Goal: Navigation & Orientation: Find specific page/section

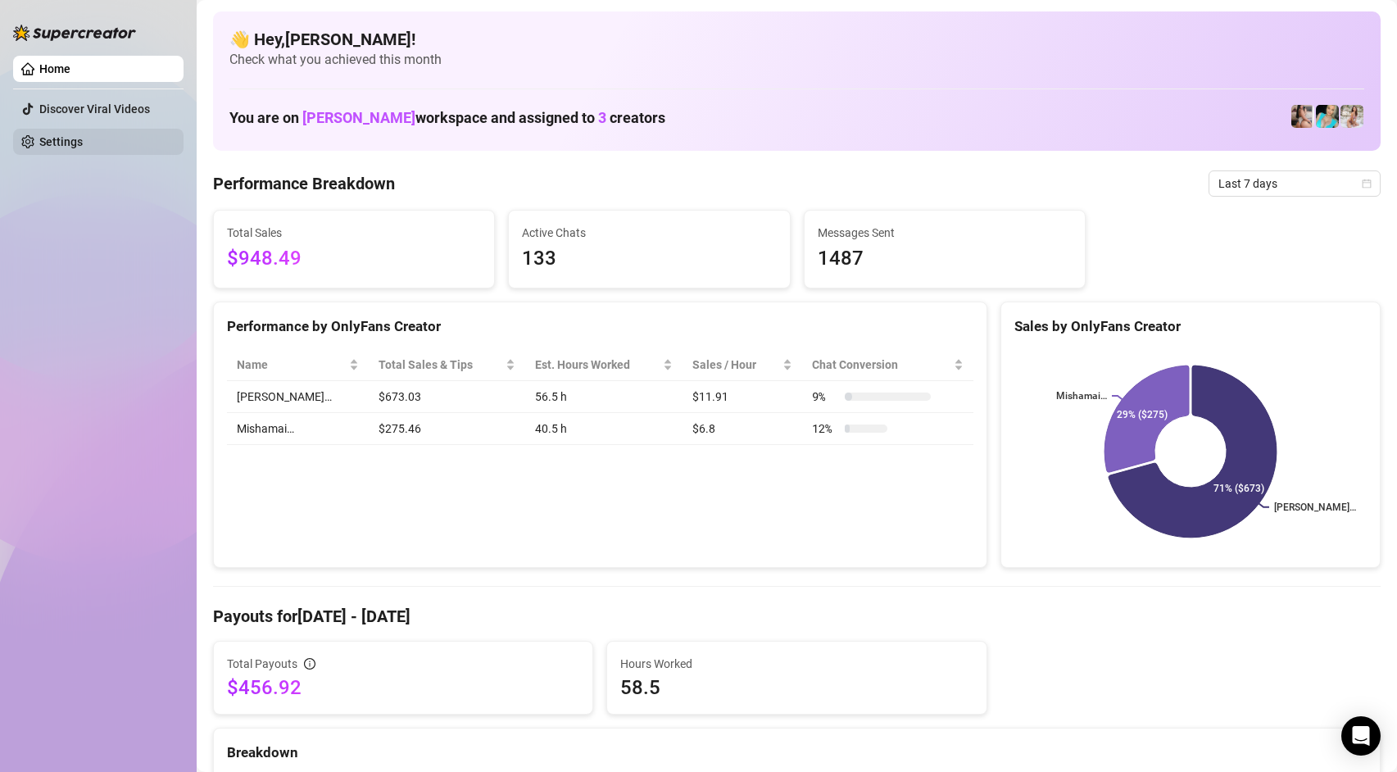
click at [83, 141] on link "Settings" at bounding box center [60, 141] width 43 height 13
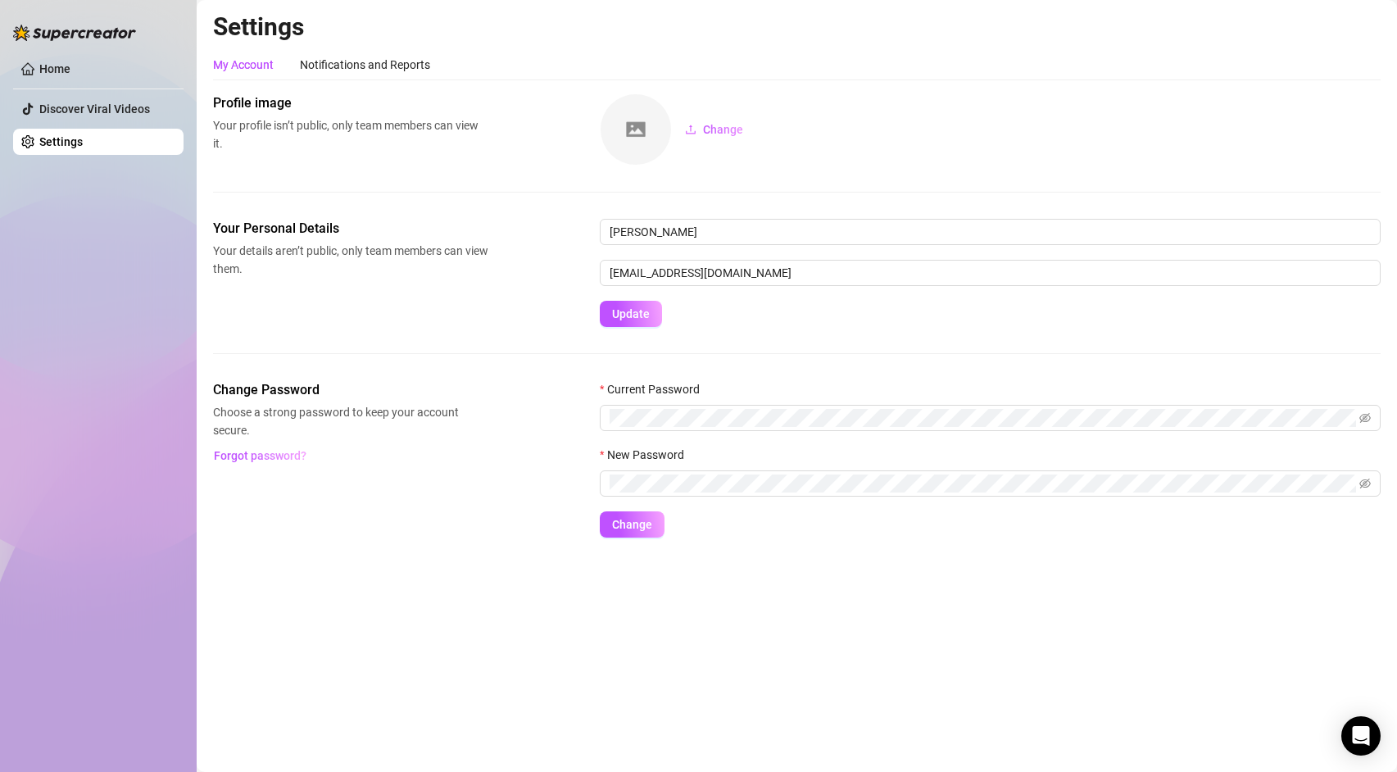
click at [83, 141] on link "Settings" at bounding box center [60, 141] width 43 height 13
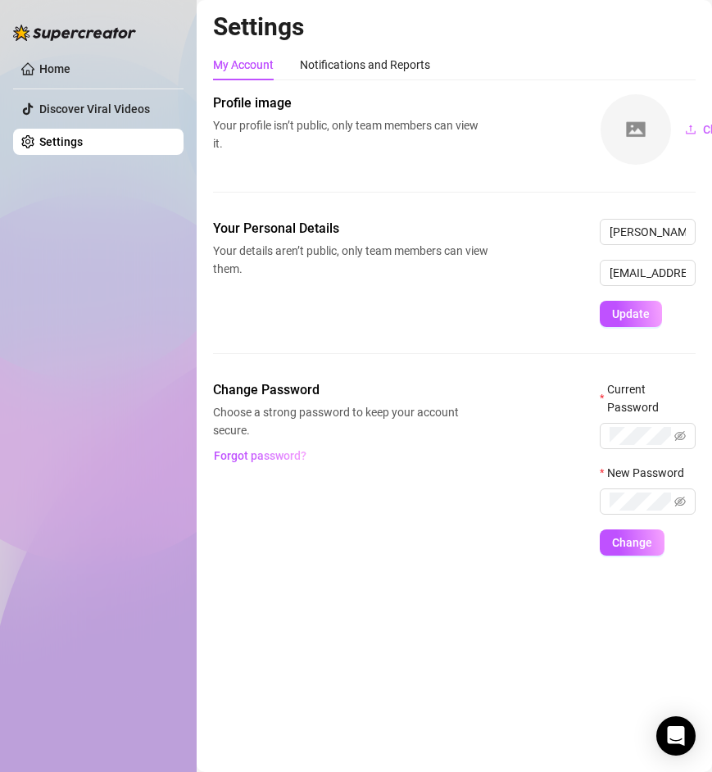
scroll to position [0, 43]
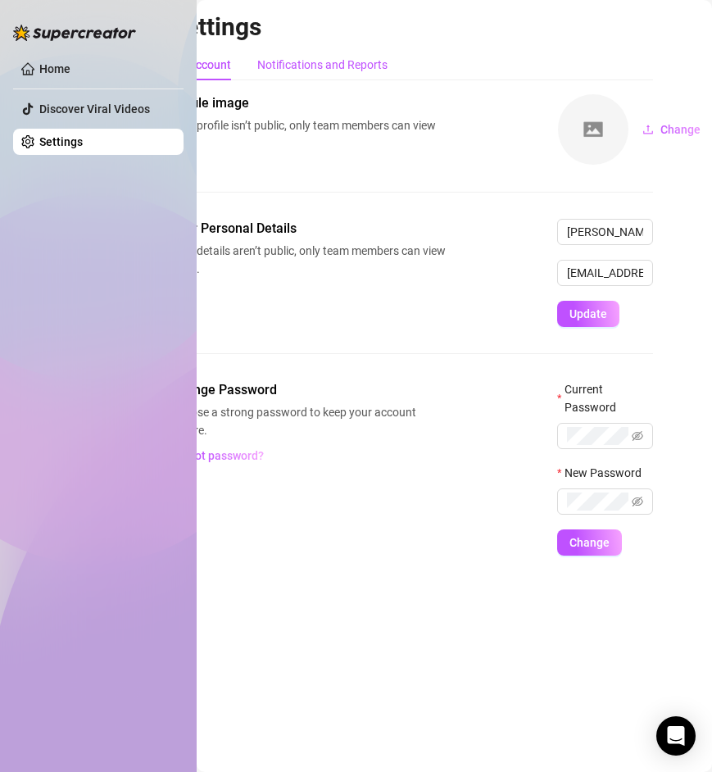
click at [314, 64] on div "Notifications and Reports" at bounding box center [322, 65] width 130 height 18
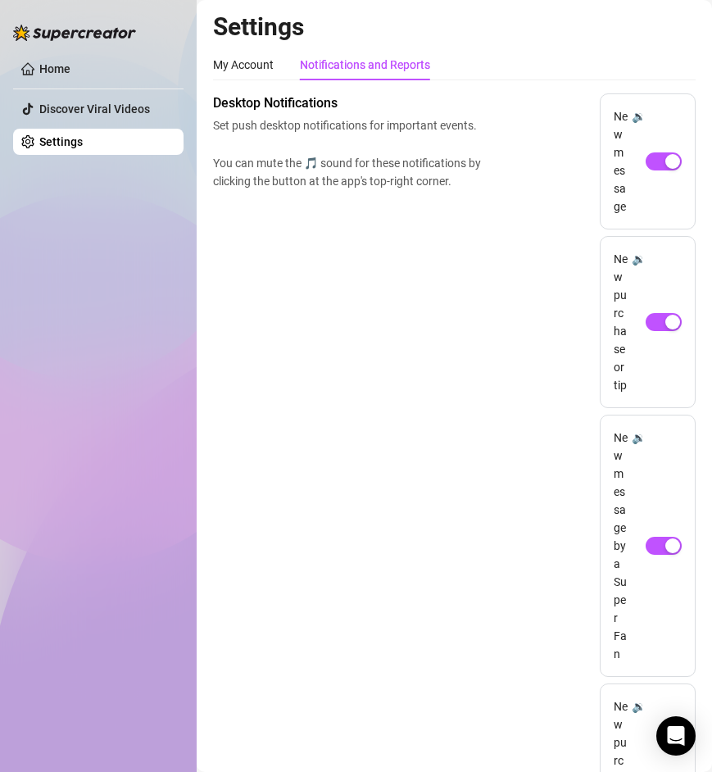
click at [83, 143] on link "Settings" at bounding box center [60, 141] width 43 height 13
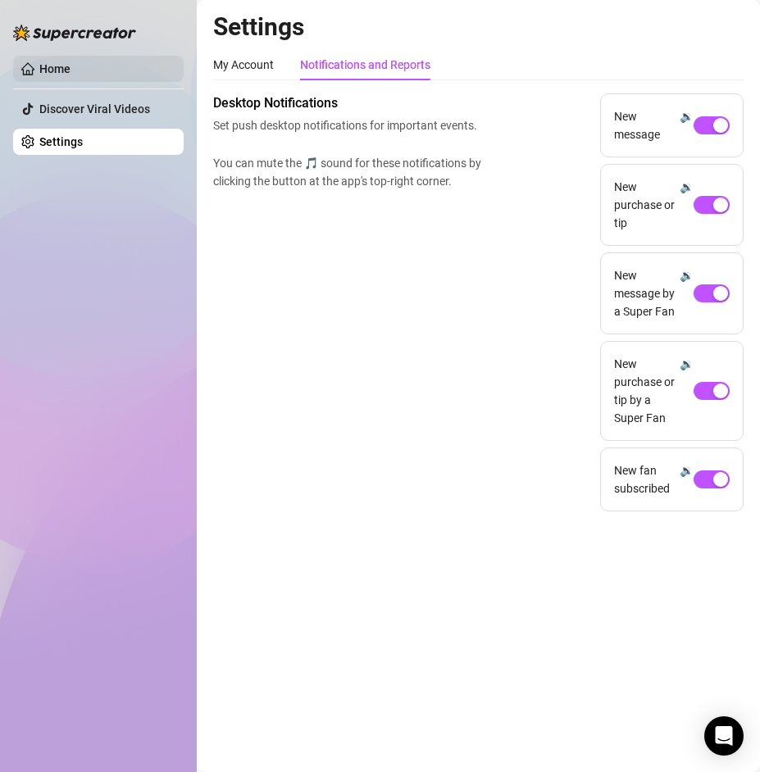
click at [70, 64] on link "Home" at bounding box center [54, 68] width 31 height 13
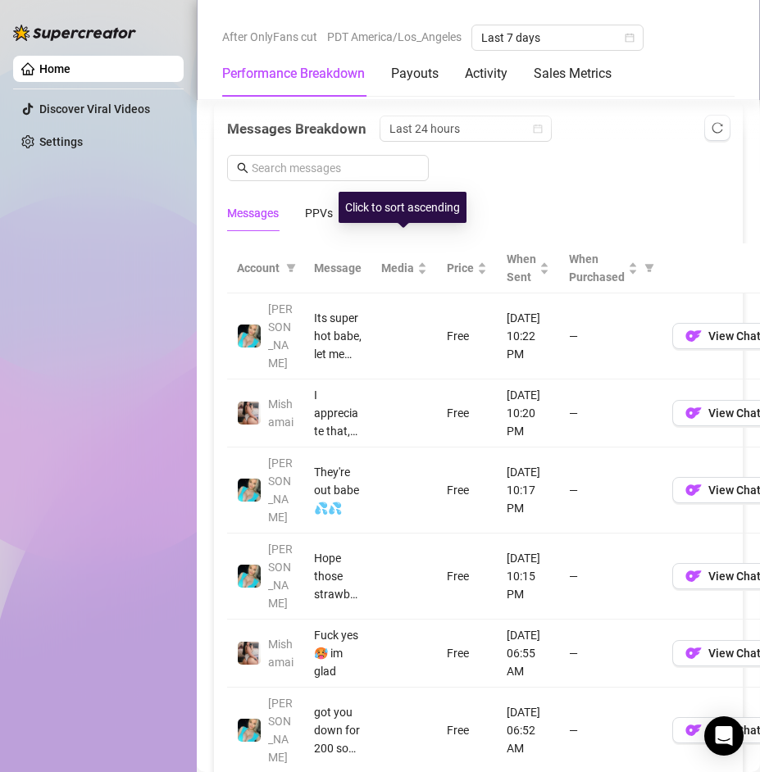
scroll to position [1439, 0]
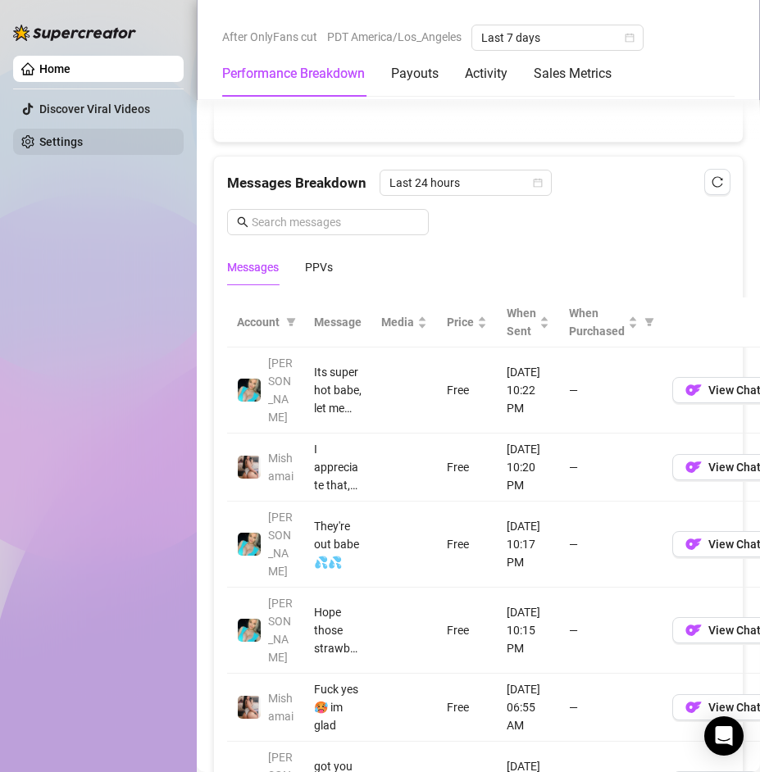
click at [83, 146] on link "Settings" at bounding box center [60, 141] width 43 height 13
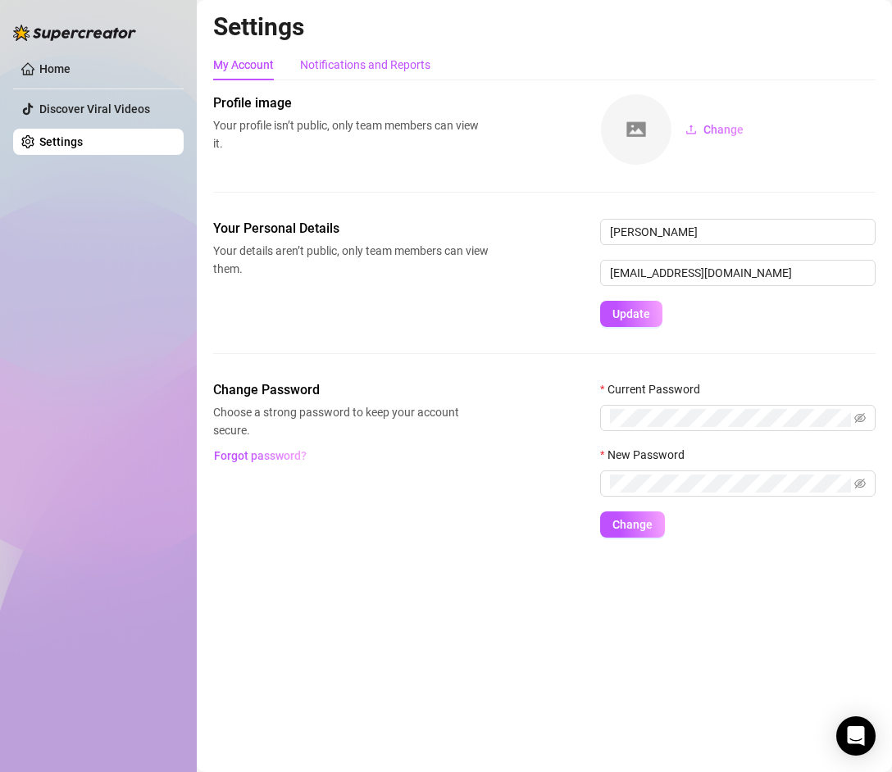
click at [358, 59] on div "Notifications and Reports" at bounding box center [365, 65] width 130 height 18
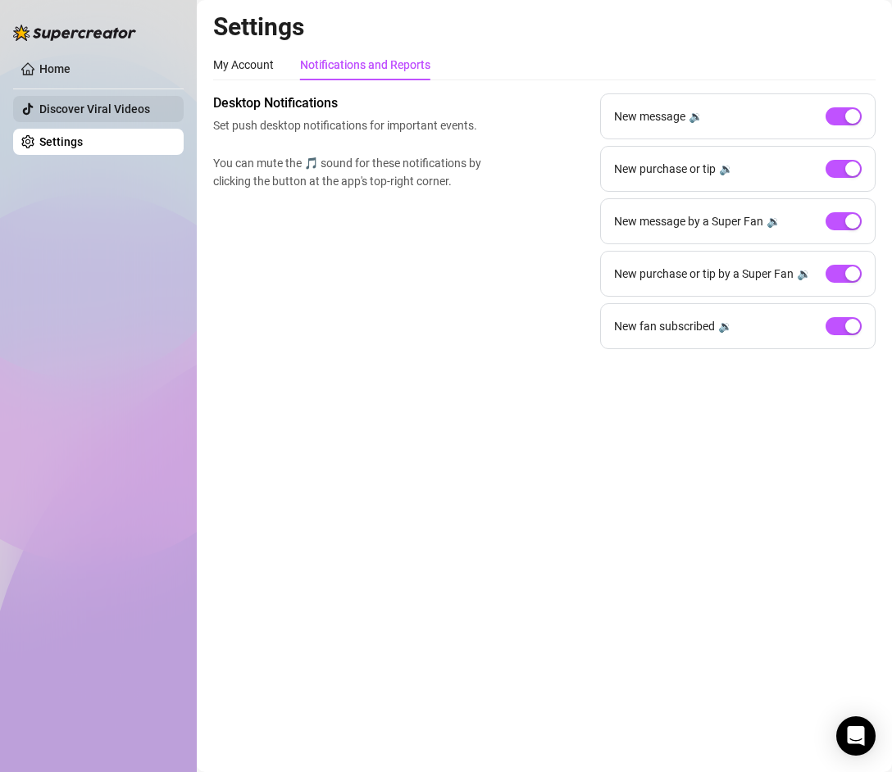
click at [138, 114] on link "Discover Viral Videos" at bounding box center [94, 108] width 111 height 13
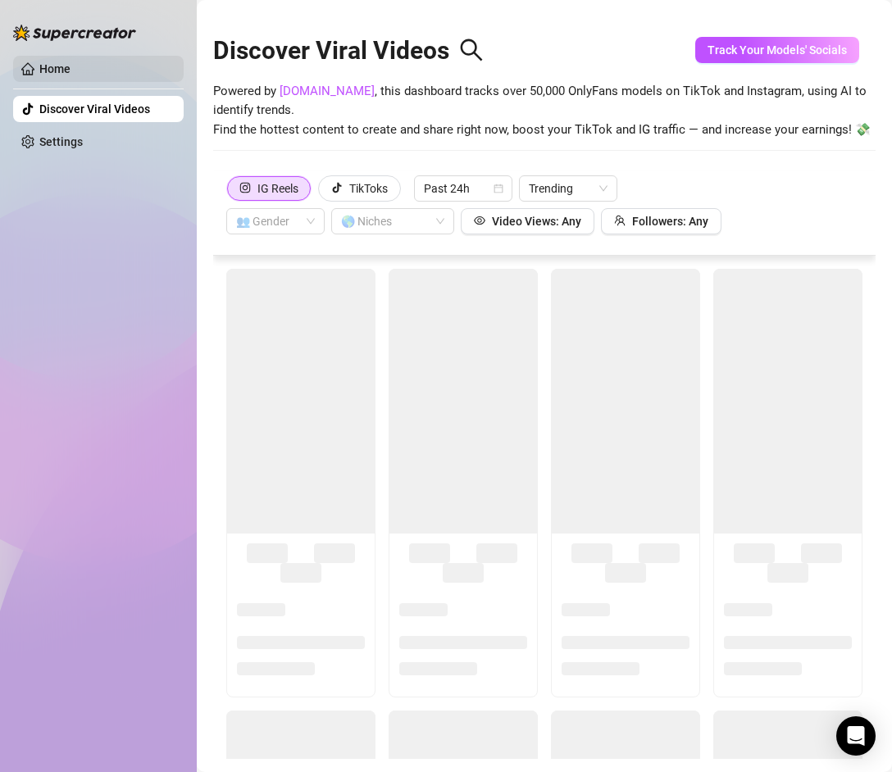
click at [70, 71] on link "Home" at bounding box center [54, 68] width 31 height 13
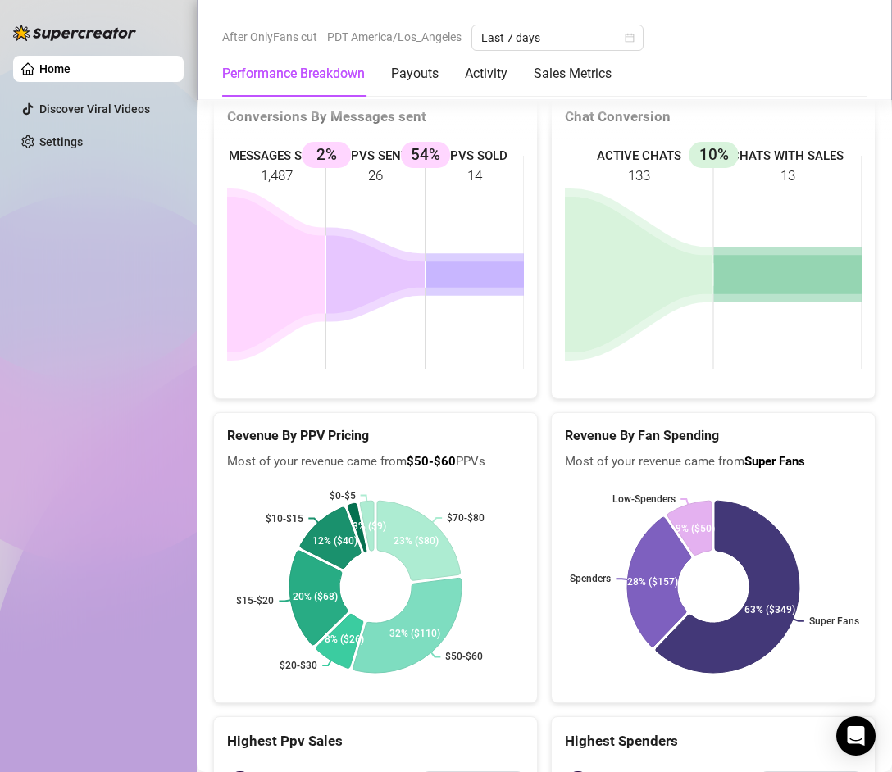
scroll to position [2539, 0]
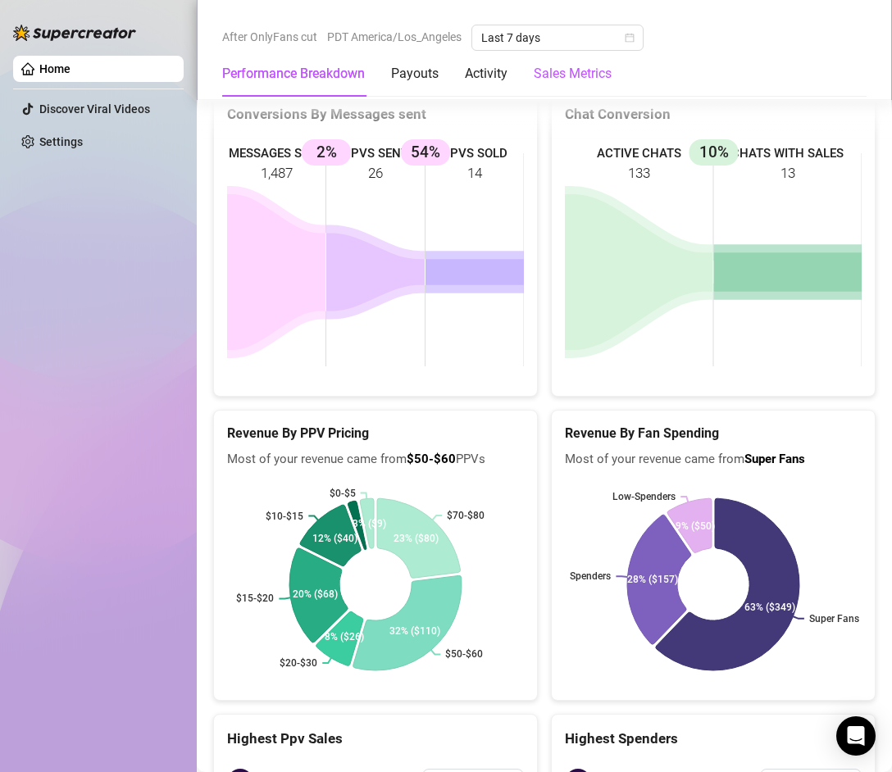
click at [581, 82] on Metrics "Sales Metrics" at bounding box center [572, 74] width 78 height 20
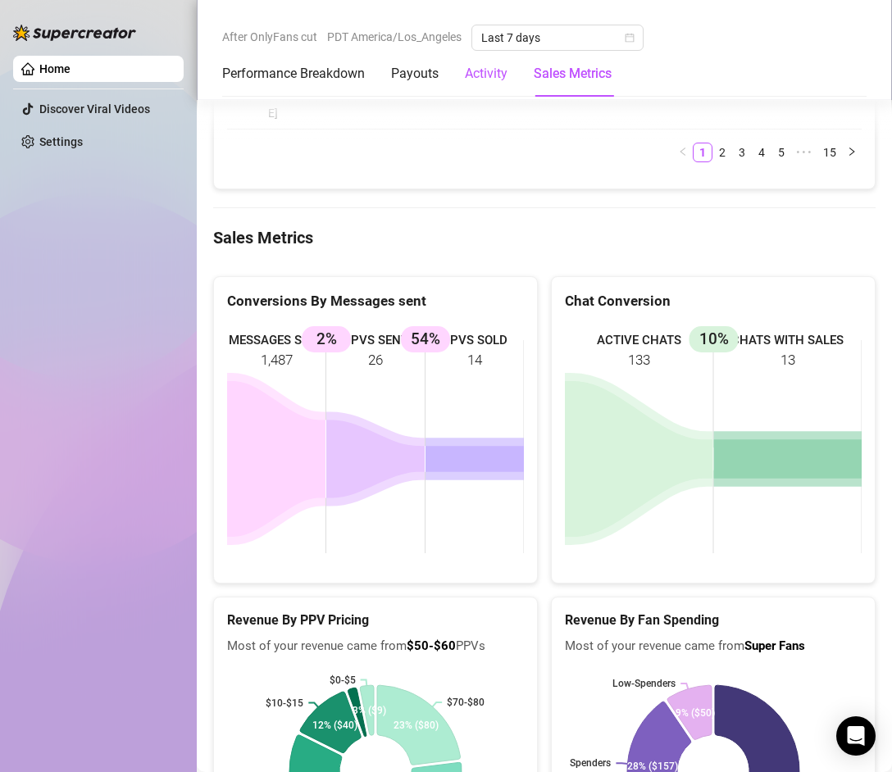
click at [503, 79] on div "Activity" at bounding box center [486, 74] width 43 height 20
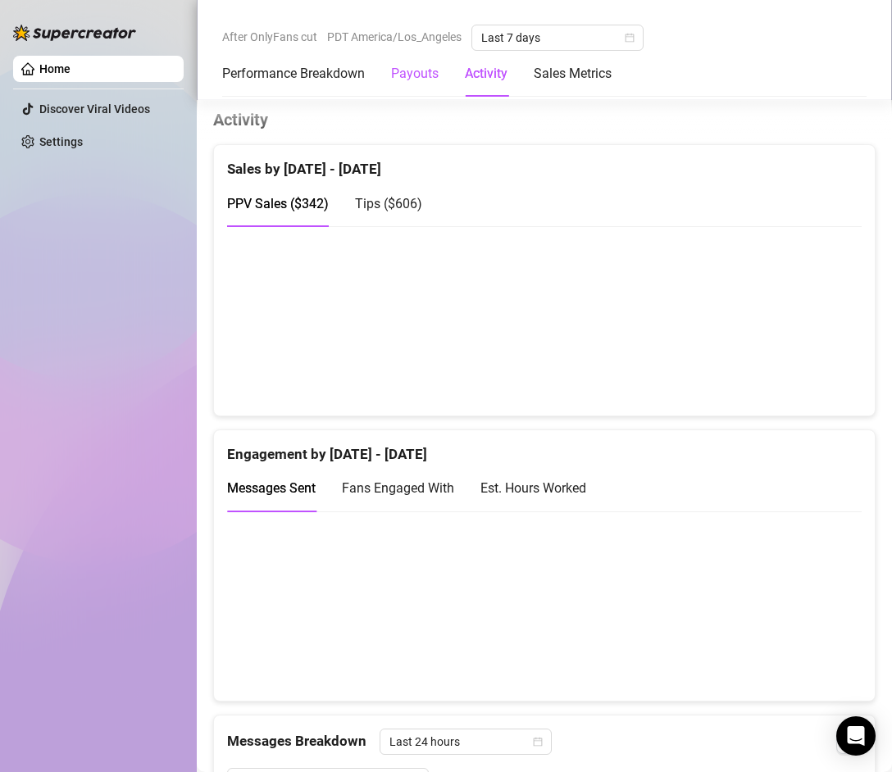
click at [434, 79] on div "Payouts" at bounding box center [415, 74] width 48 height 20
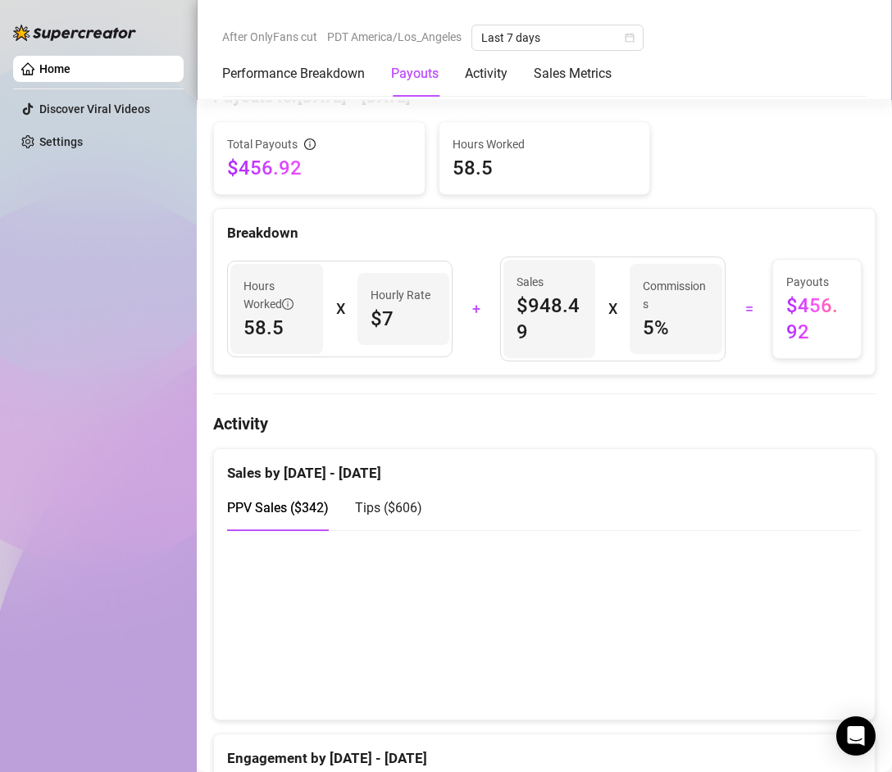
scroll to position [497, 0]
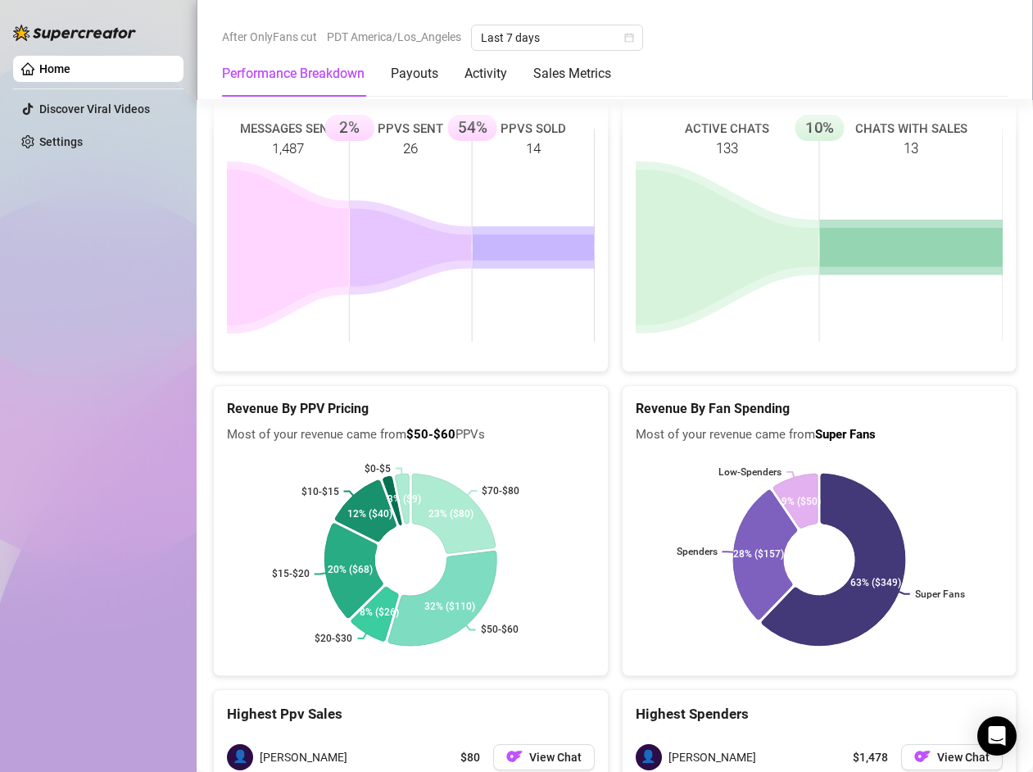
scroll to position [2358, 0]
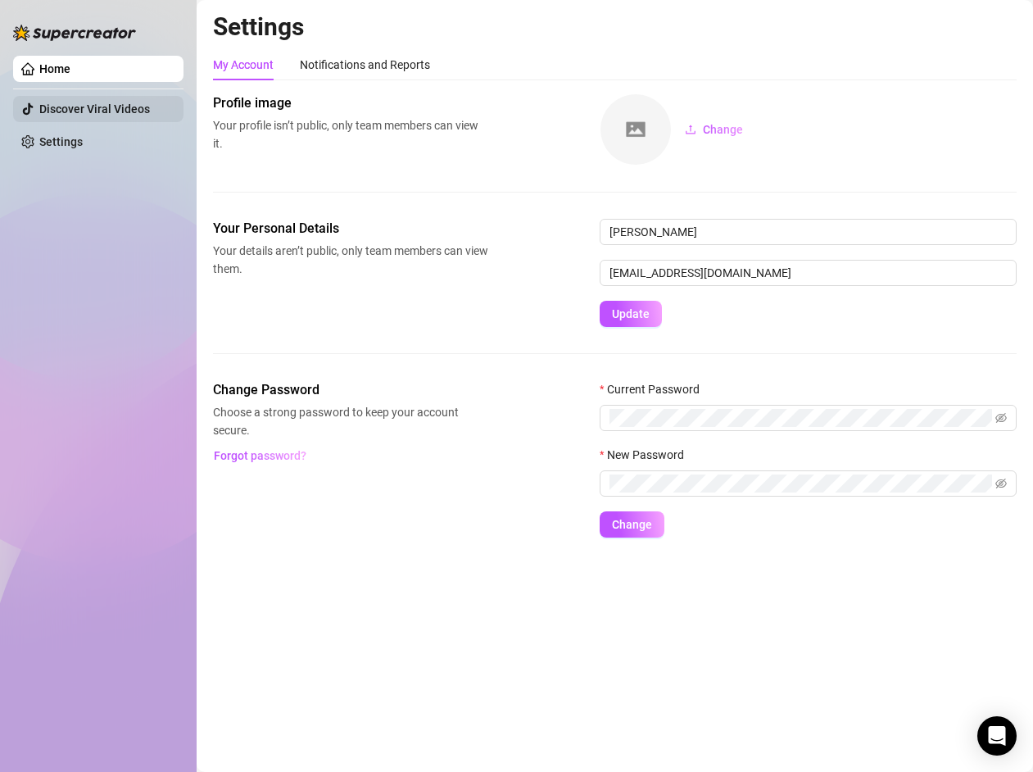
click at [150, 116] on link "Discover Viral Videos" at bounding box center [94, 108] width 111 height 13
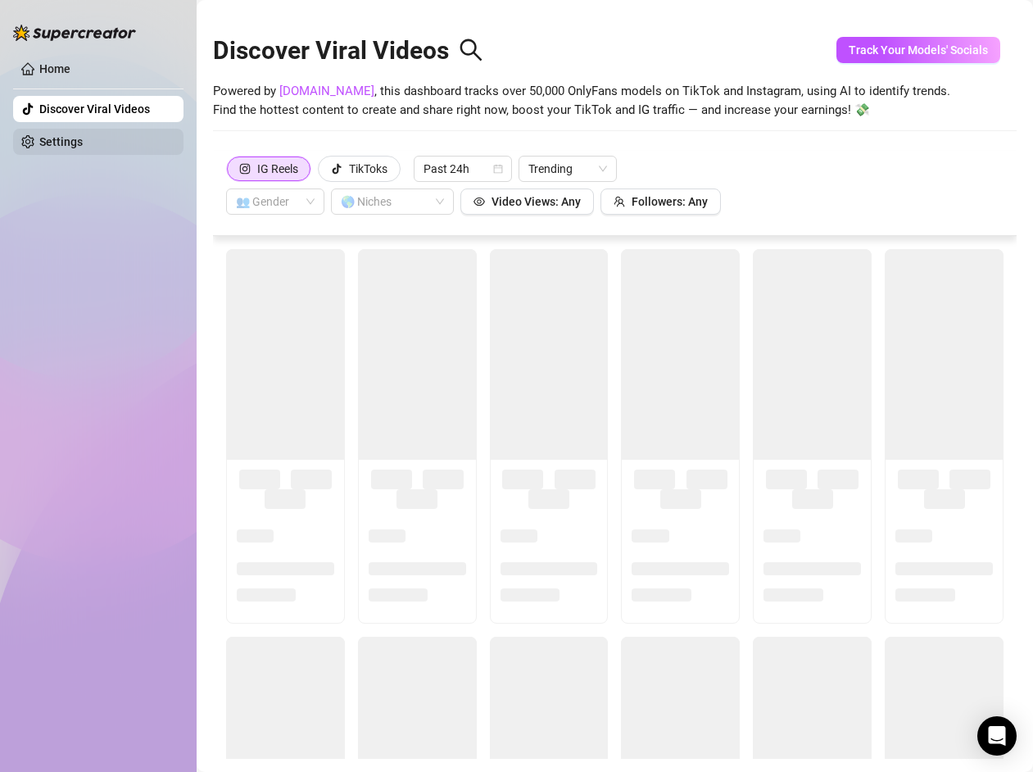
click at [83, 145] on link "Settings" at bounding box center [60, 141] width 43 height 13
